Goal: Task Accomplishment & Management: Manage account settings

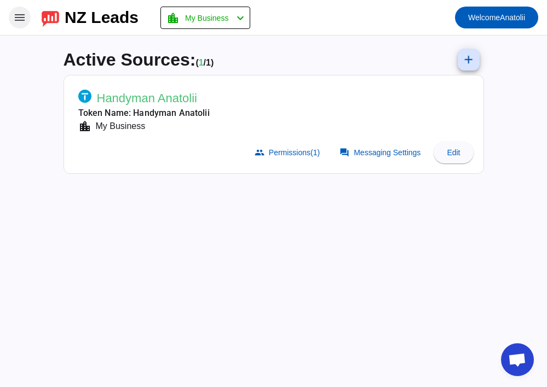
click at [20, 16] on mat-icon "menu" at bounding box center [19, 17] width 13 height 13
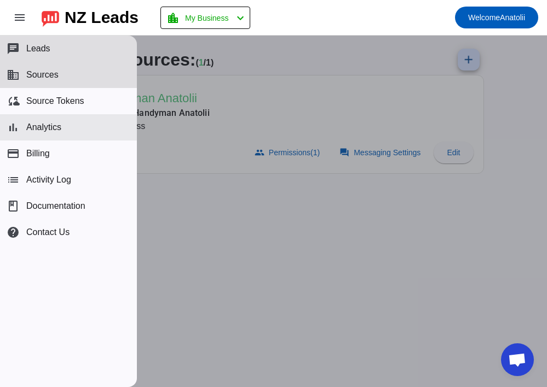
click at [54, 126] on span "Analytics" at bounding box center [43, 128] width 35 height 10
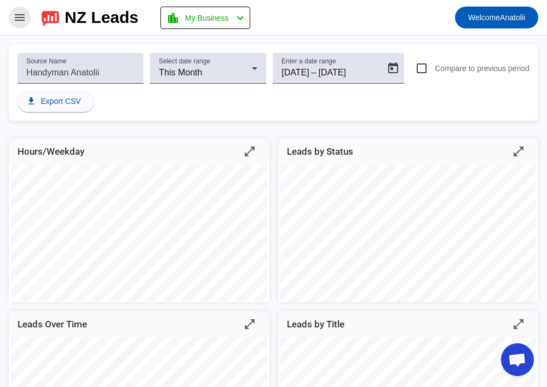
click at [20, 14] on mat-icon "menu" at bounding box center [19, 17] width 13 height 13
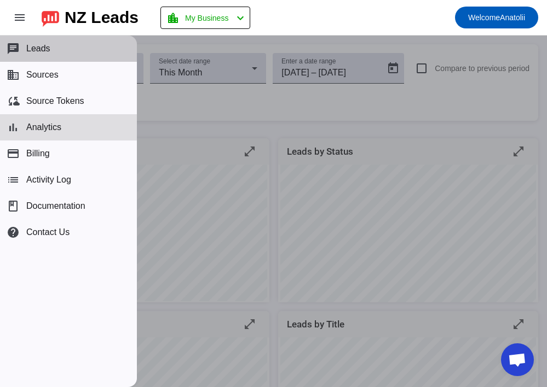
click at [37, 48] on span "Leads" at bounding box center [38, 49] width 24 height 10
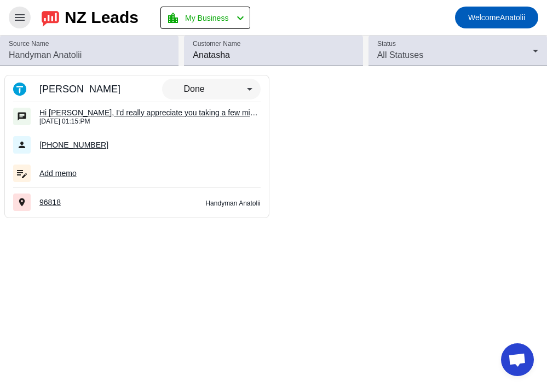
click at [19, 17] on mat-icon "menu" at bounding box center [19, 17] width 13 height 13
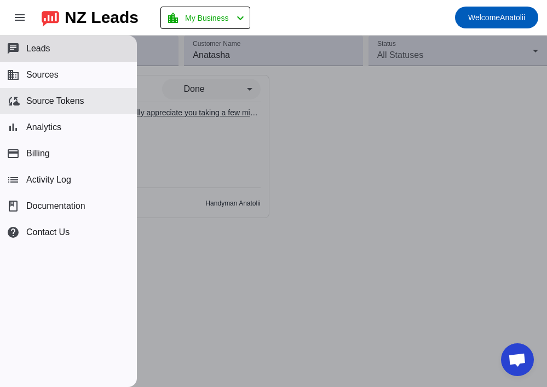
click at [50, 103] on span "Source Tokens" at bounding box center [55, 101] width 58 height 10
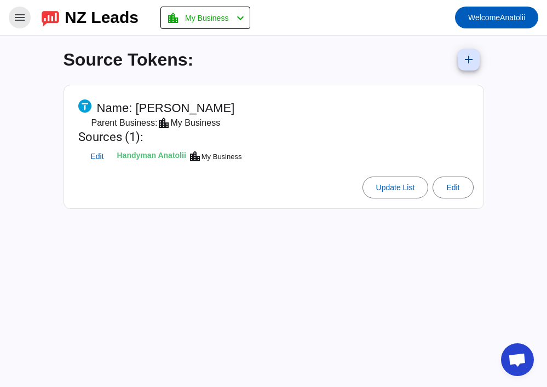
click at [187, 123] on div "My Business" at bounding box center [195, 123] width 50 height 13
click at [98, 154] on span "Edit" at bounding box center [96, 156] width 13 height 7
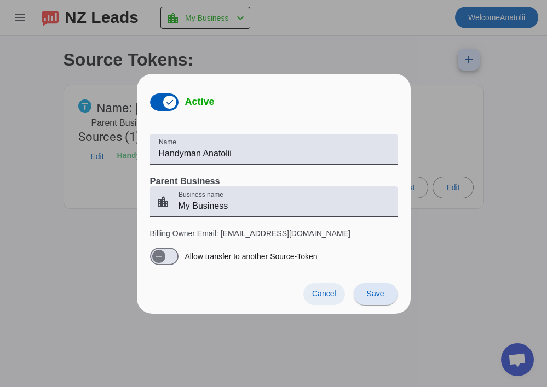
click at [325, 291] on span "Cancel" at bounding box center [324, 293] width 24 height 9
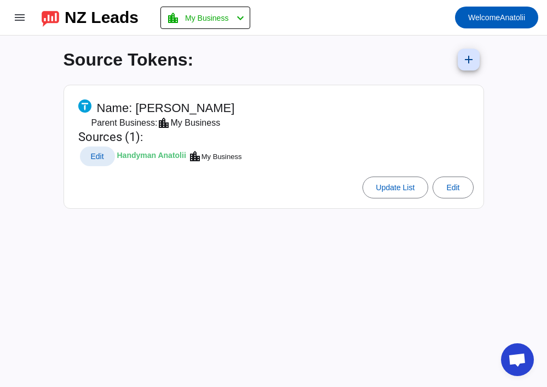
click at [303, 152] on mat-card-header "Name: Handyman Anatolii Parent Business: location_city My Business Sources (1):…" at bounding box center [274, 132] width 408 height 82
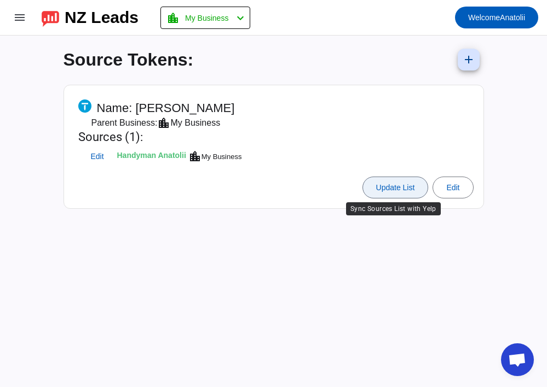
click at [386, 194] on span at bounding box center [395, 188] width 65 height 26
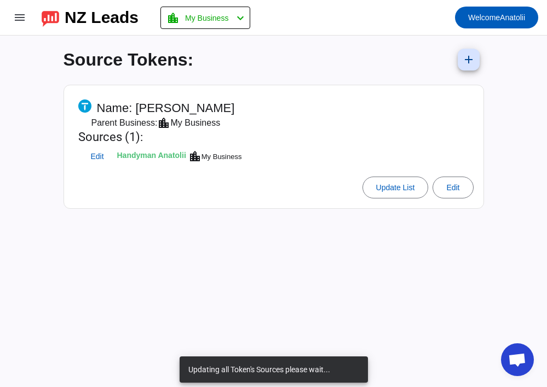
click at [305, 123] on mat-card-header "Name: Handyman Anatolii Parent Business: location_city My Business Sources (1):…" at bounding box center [274, 132] width 408 height 82
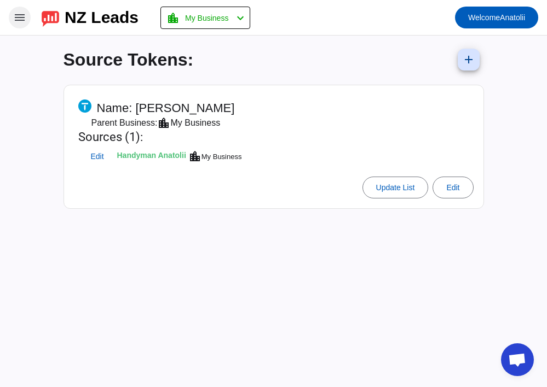
click at [19, 17] on mat-icon "menu" at bounding box center [19, 17] width 13 height 13
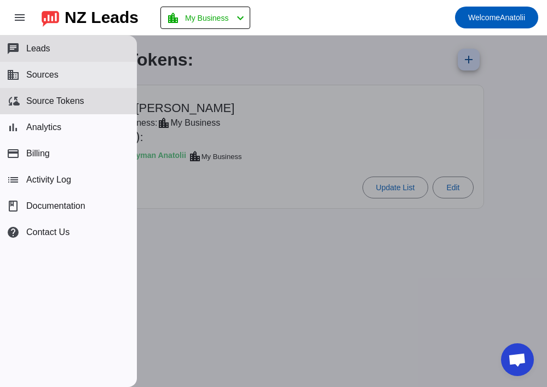
click at [64, 70] on button "business Sources" at bounding box center [68, 75] width 137 height 26
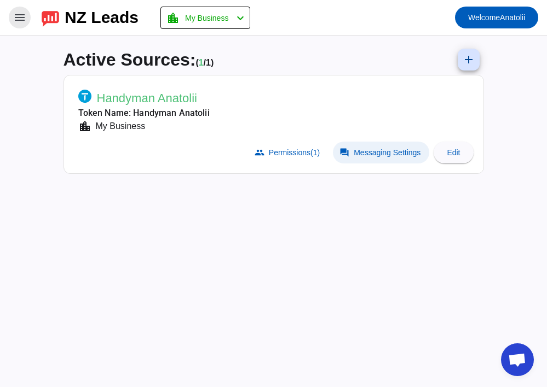
click at [372, 154] on span "Messaging Settings" at bounding box center [387, 152] width 67 height 9
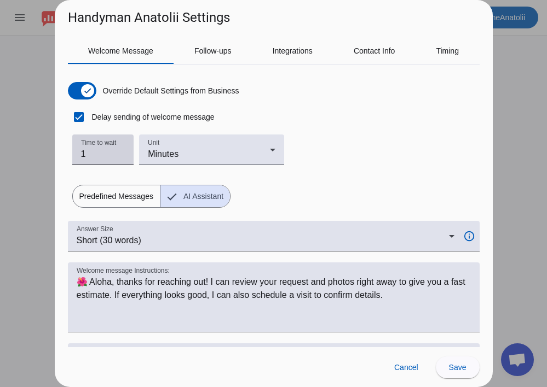
type input "1"
click at [120, 160] on input "1" at bounding box center [103, 154] width 44 height 13
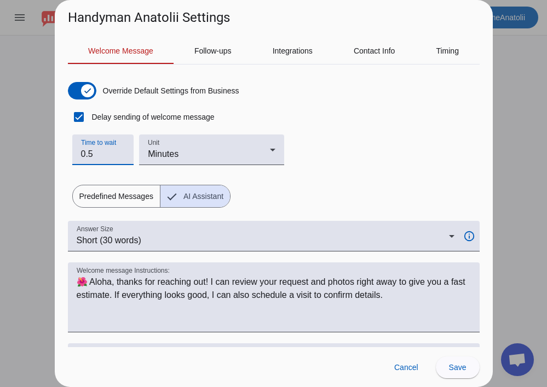
click at [234, 182] on div "Override Default Settings from Business Delay sending of welcome message Time t…" at bounding box center [274, 140] width 412 height 135
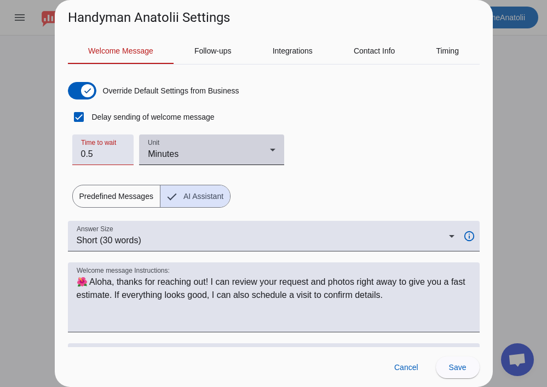
click at [260, 151] on div "Minutes" at bounding box center [208, 154] width 121 height 13
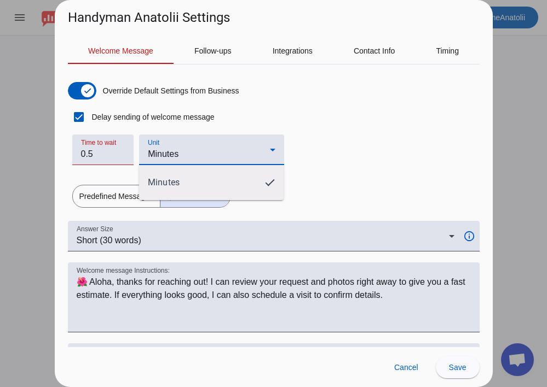
click at [101, 155] on div at bounding box center [273, 193] width 547 height 387
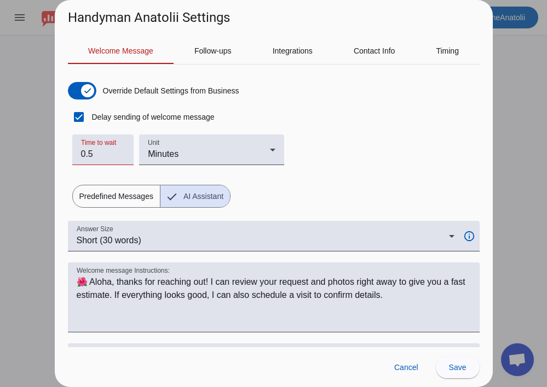
click at [101, 155] on input "0.5" at bounding box center [103, 154] width 44 height 13
type input "0"
type input "1"
click at [356, 179] on div "Override Default Settings from Business Delay sending of welcome message Time t…" at bounding box center [274, 140] width 412 height 135
click at [450, 368] on span "Save" at bounding box center [458, 367] width 18 height 9
